Goal: Task Accomplishment & Management: Manage account settings

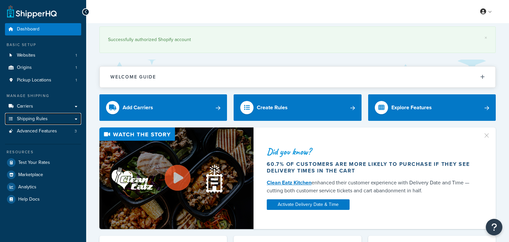
click at [38, 120] on span "Shipping Rules" at bounding box center [32, 119] width 31 height 6
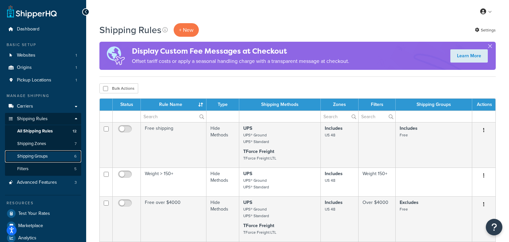
click at [36, 157] on span "Shipping Groups" at bounding box center [32, 157] width 30 height 6
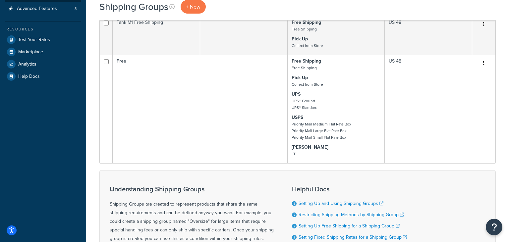
scroll to position [175, 0]
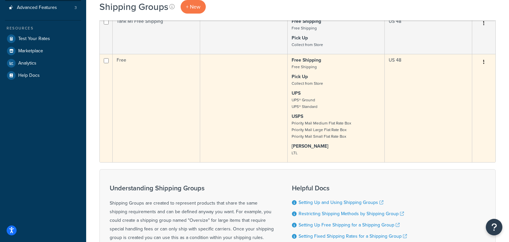
click at [484, 60] on button "button" at bounding box center [483, 62] width 9 height 11
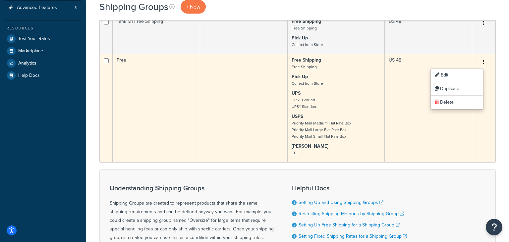
click at [484, 60] on button "button" at bounding box center [483, 62] width 9 height 11
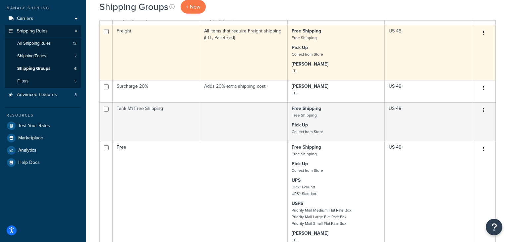
scroll to position [70, 0]
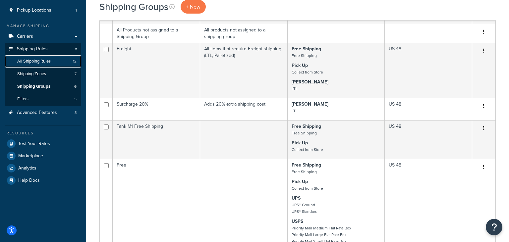
click at [42, 62] on span "All Shipping Rules" at bounding box center [33, 62] width 33 height 6
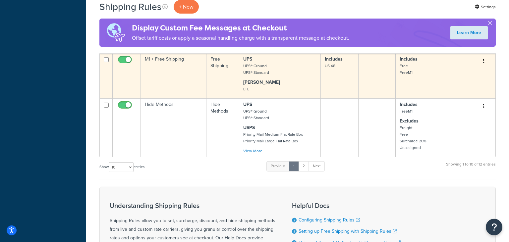
scroll to position [350, 0]
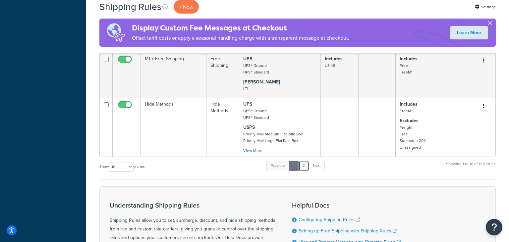
click at [305, 168] on link "2" at bounding box center [303, 166] width 11 height 10
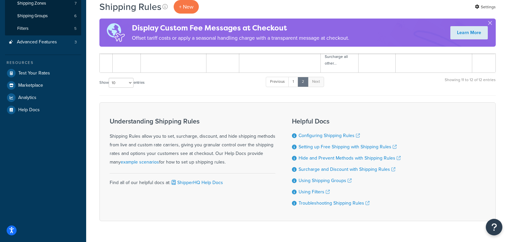
scroll to position [0, 0]
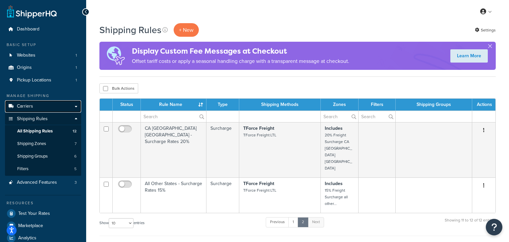
click at [35, 105] on link "Carriers" at bounding box center [43, 106] width 76 height 12
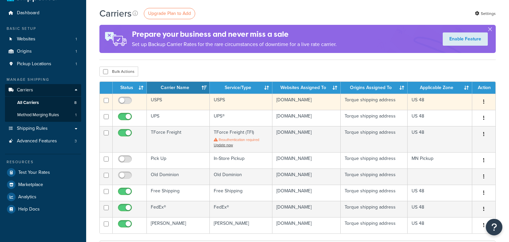
scroll to position [35, 0]
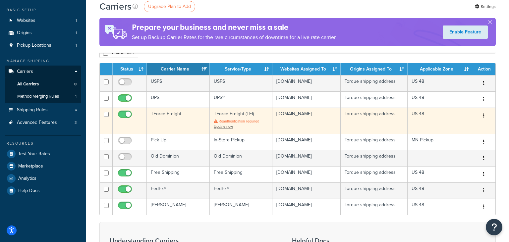
click at [289, 118] on td "[DOMAIN_NAME]" at bounding box center [306, 121] width 68 height 26
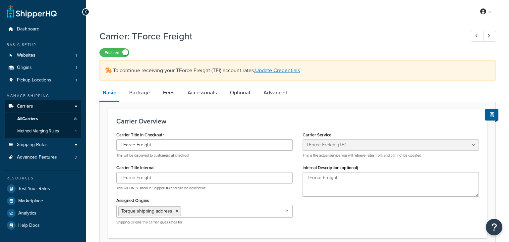
select select "upsFreight"
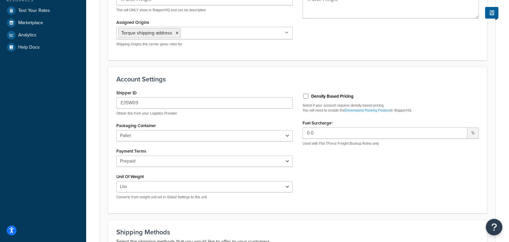
scroll to position [3, 0]
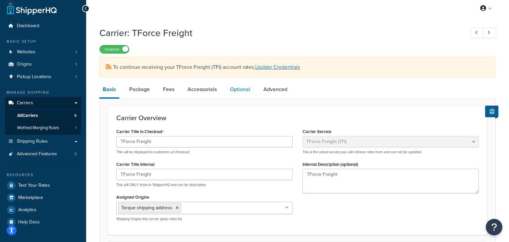
click at [237, 89] on link "Optional" at bounding box center [240, 89] width 27 height 16
select select "55"
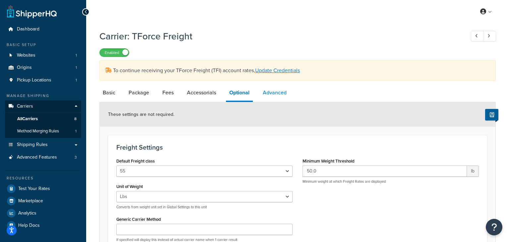
click at [274, 94] on link "Advanced" at bounding box center [274, 93] width 30 height 16
select select "false"
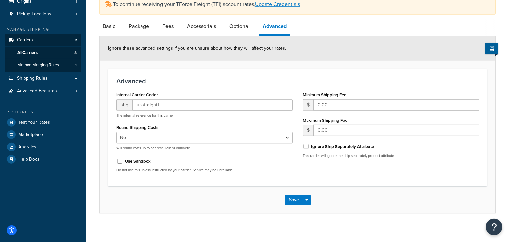
scroll to position [71, 0]
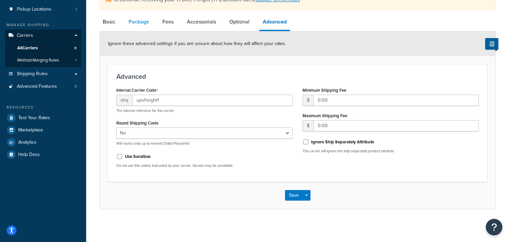
click at [134, 25] on link "Package" at bounding box center [138, 22] width 27 height 16
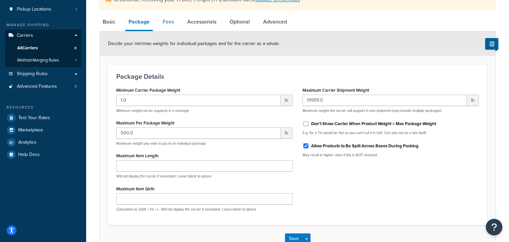
click at [172, 24] on link "Fees" at bounding box center [168, 22] width 18 height 16
select select "AFTER"
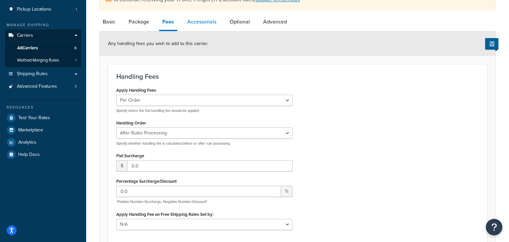
click at [202, 22] on link "Accessorials" at bounding box center [202, 22] width 36 height 16
select select "residential"
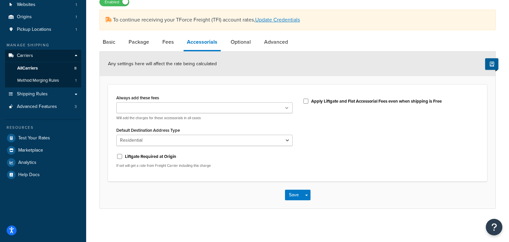
scroll to position [50, 0]
click at [109, 43] on link "Basic" at bounding box center [108, 42] width 19 height 16
select select "upsFreight"
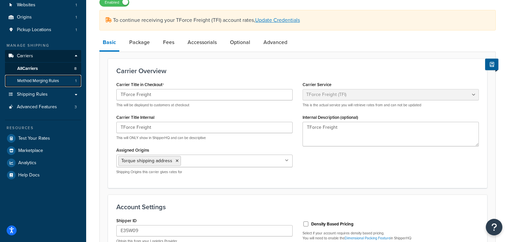
click at [40, 83] on span "Method Merging Rules" at bounding box center [38, 81] width 42 height 6
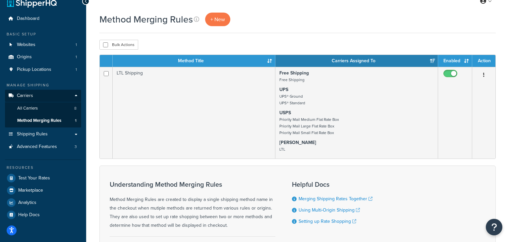
scroll to position [9, 0]
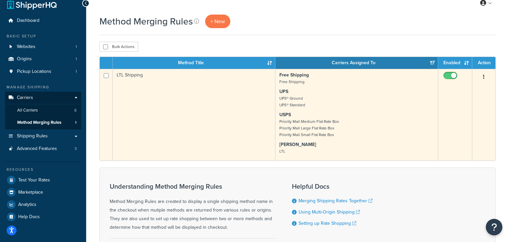
click at [254, 108] on td "LTL Shipping" at bounding box center [194, 115] width 163 height 92
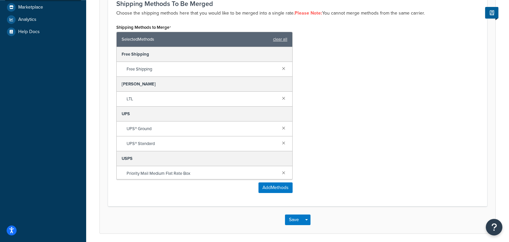
scroll to position [183, 0]
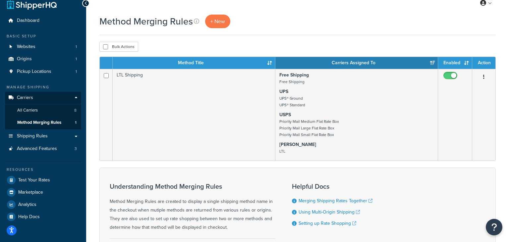
scroll to position [9, 0]
click at [36, 110] on span "All Carriers" at bounding box center [27, 111] width 21 height 6
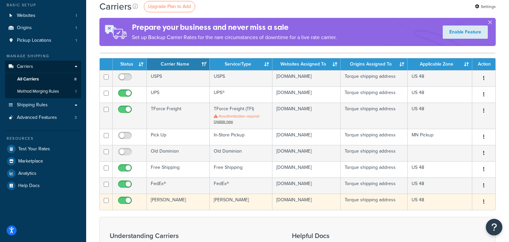
scroll to position [35, 0]
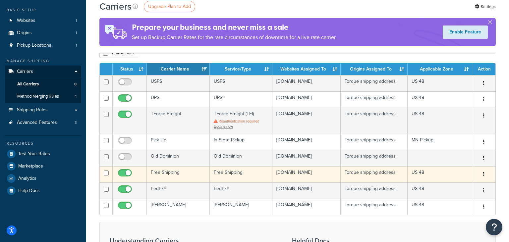
click at [233, 174] on td "Free Shipping" at bounding box center [241, 174] width 63 height 16
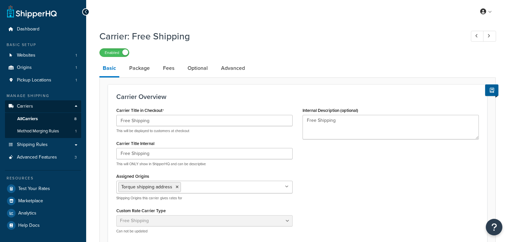
select select "free"
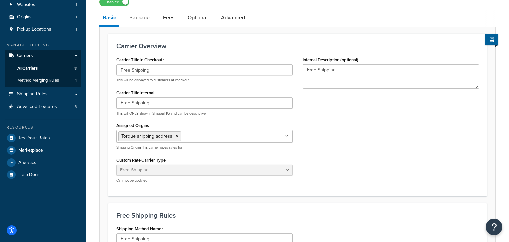
scroll to position [35, 0]
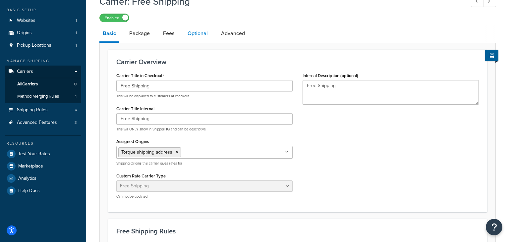
click at [195, 35] on link "Optional" at bounding box center [197, 34] width 27 height 16
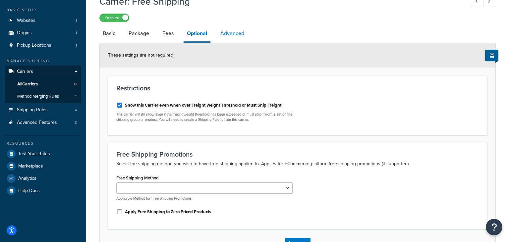
click at [237, 35] on link "Advanced" at bounding box center [232, 34] width 30 height 16
select select "false"
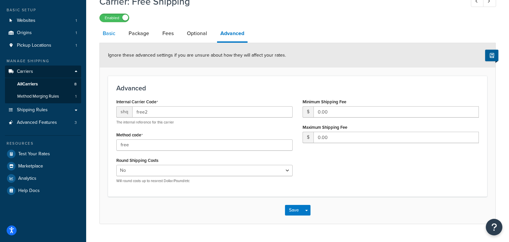
click at [114, 31] on link "Basic" at bounding box center [108, 34] width 19 height 16
select select "free"
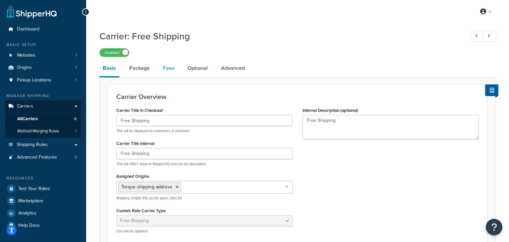
click at [168, 68] on link "Fees" at bounding box center [169, 68] width 18 height 16
select select "AFTER"
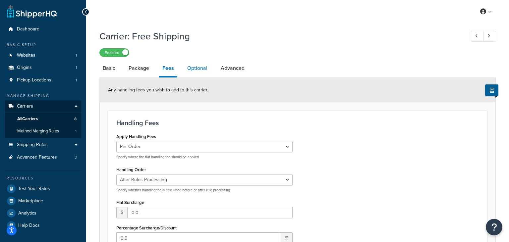
click at [192, 71] on link "Optional" at bounding box center [197, 68] width 27 height 16
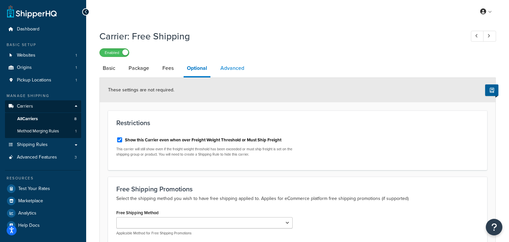
click at [228, 71] on link "Advanced" at bounding box center [232, 68] width 30 height 16
select select "false"
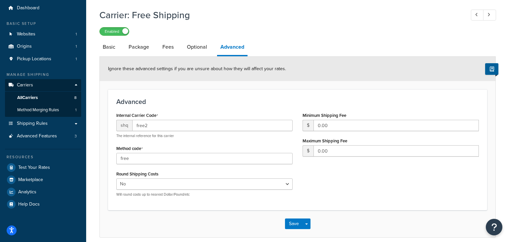
scroll to position [15, 0]
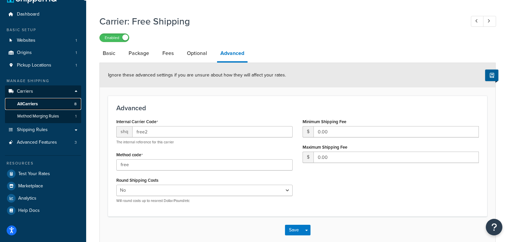
click at [30, 103] on span "All Carriers" at bounding box center [27, 104] width 21 height 6
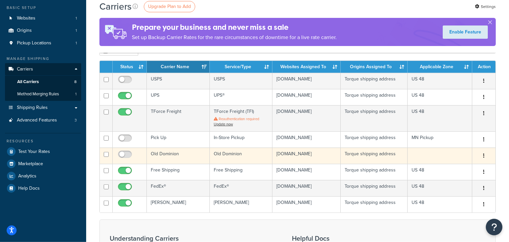
scroll to position [35, 0]
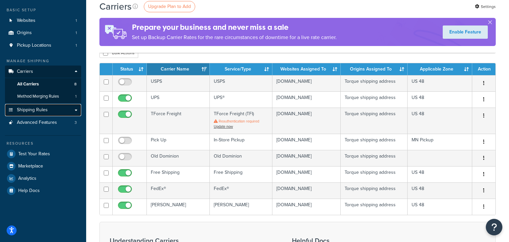
click at [45, 111] on span "Shipping Rules" at bounding box center [32, 110] width 31 height 6
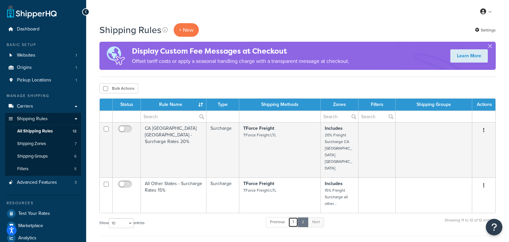
click at [295, 217] on link "1" at bounding box center [293, 222] width 10 height 10
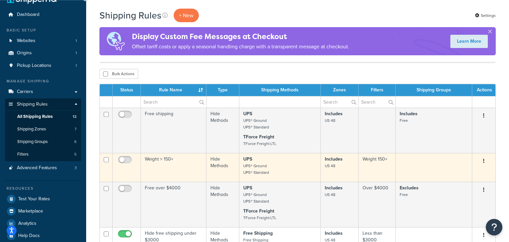
scroll to position [9, 0]
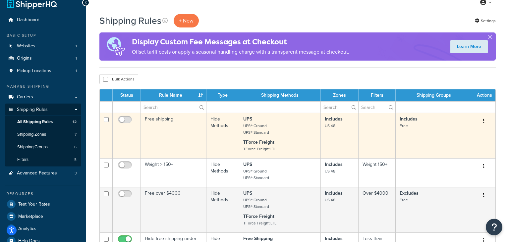
click at [272, 130] on p "UPS UPS® Ground UPS® Standard" at bounding box center [279, 126] width 73 height 20
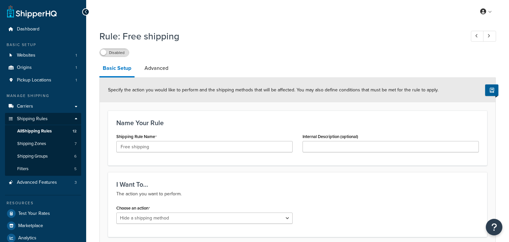
select select "HIDE"
click at [48, 186] on link "Advanced Features 3" at bounding box center [43, 183] width 76 height 12
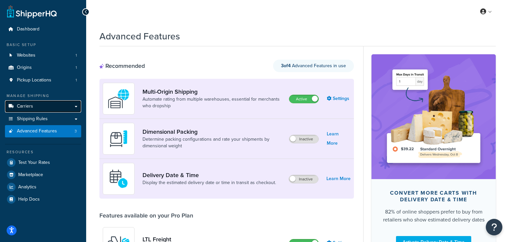
click at [41, 109] on link "Carriers" at bounding box center [43, 106] width 76 height 12
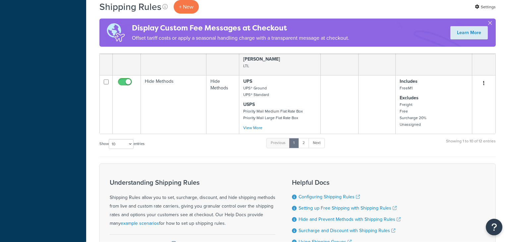
scroll to position [385, 0]
